Goal: Find specific page/section: Find specific page/section

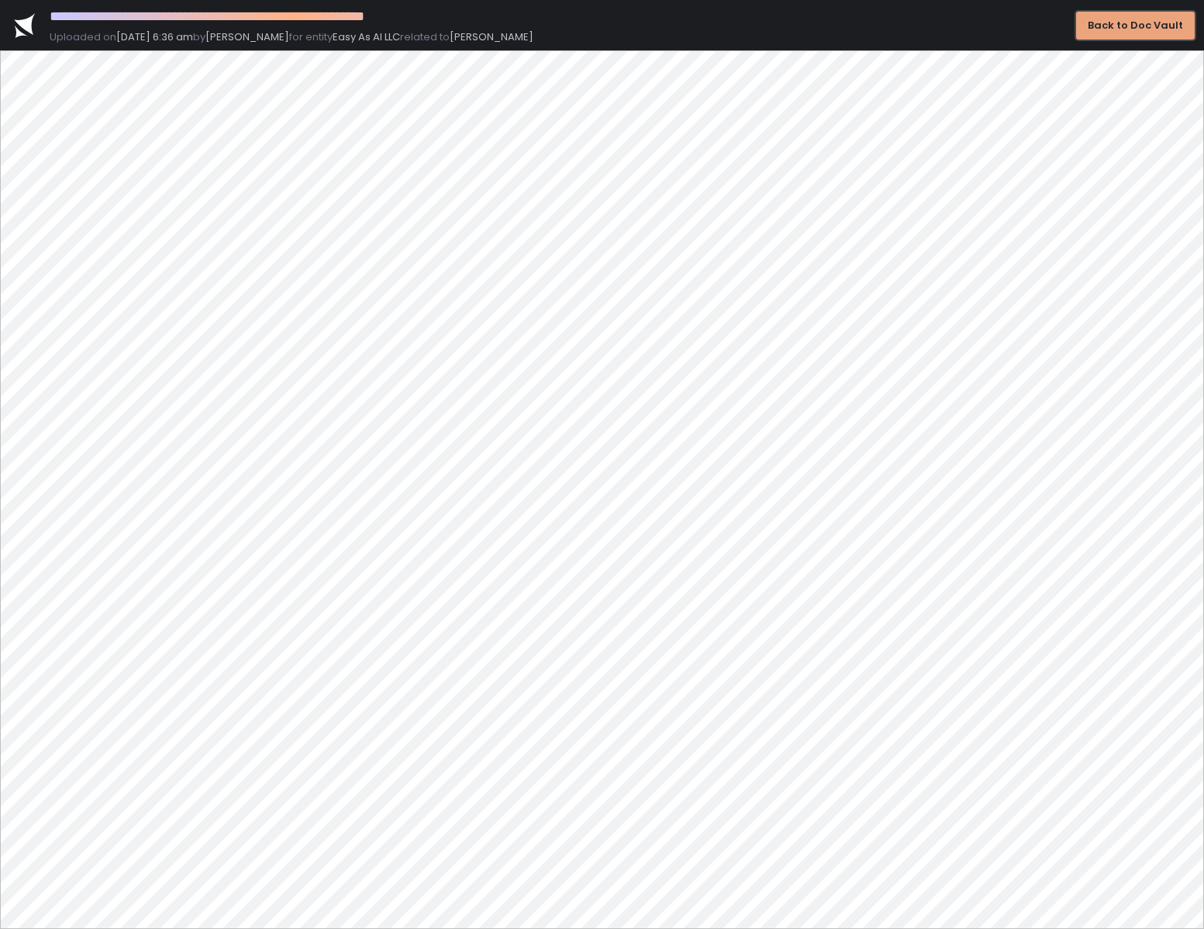
click at [1119, 24] on div "Back to Doc Vault" at bounding box center [1135, 26] width 95 height 14
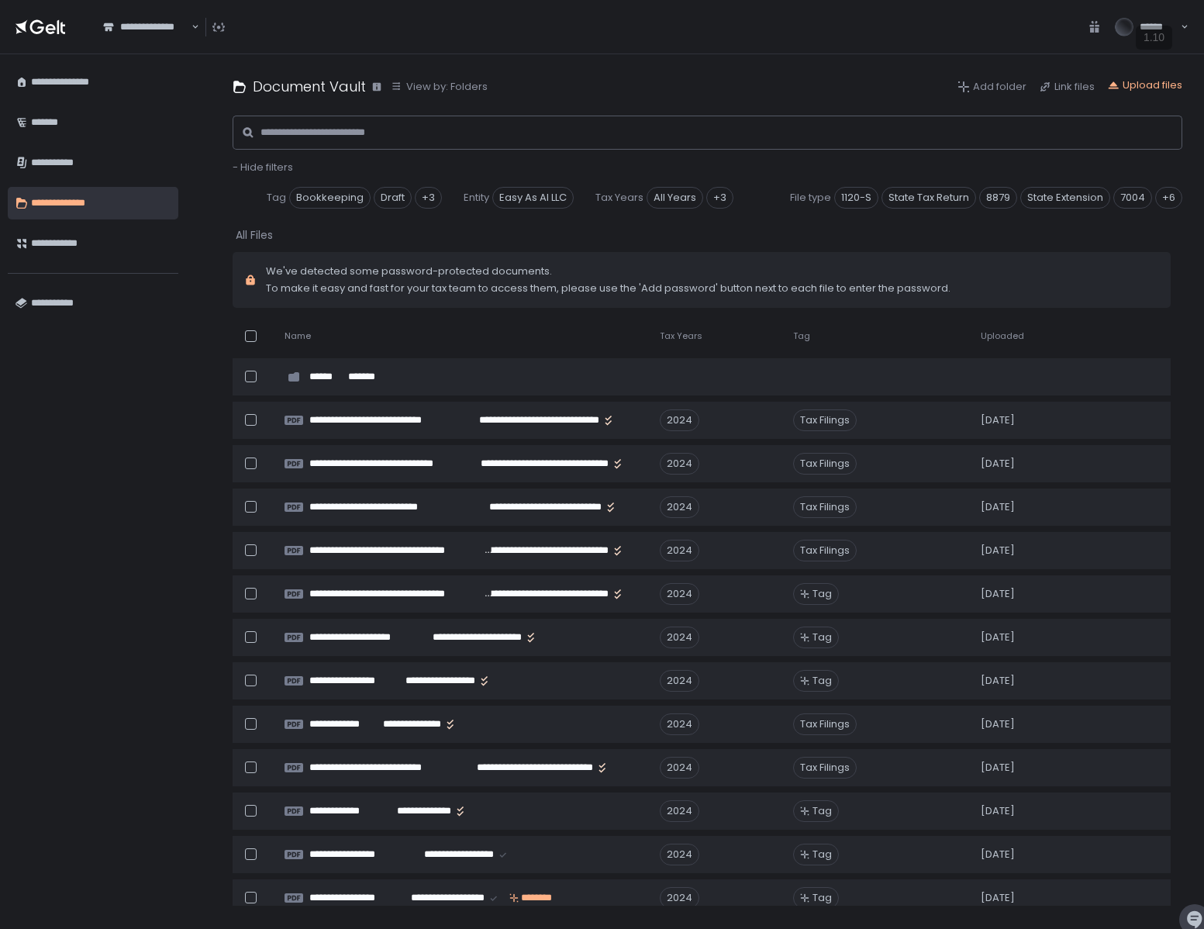
click at [157, 15] on div "**********" at bounding box center [146, 27] width 106 height 33
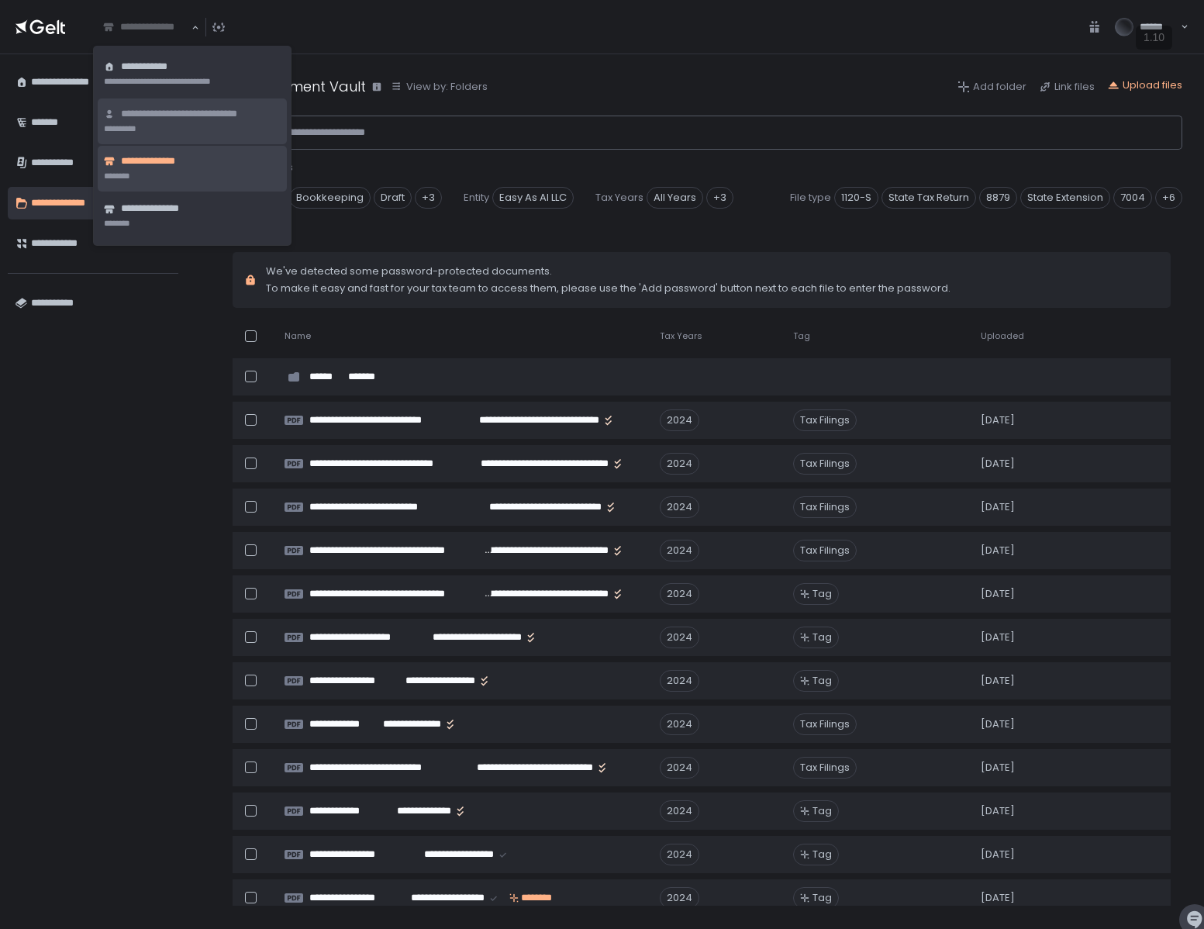
click at [156, 124] on li "**********" at bounding box center [192, 121] width 189 height 46
